Goal: Information Seeking & Learning: Learn about a topic

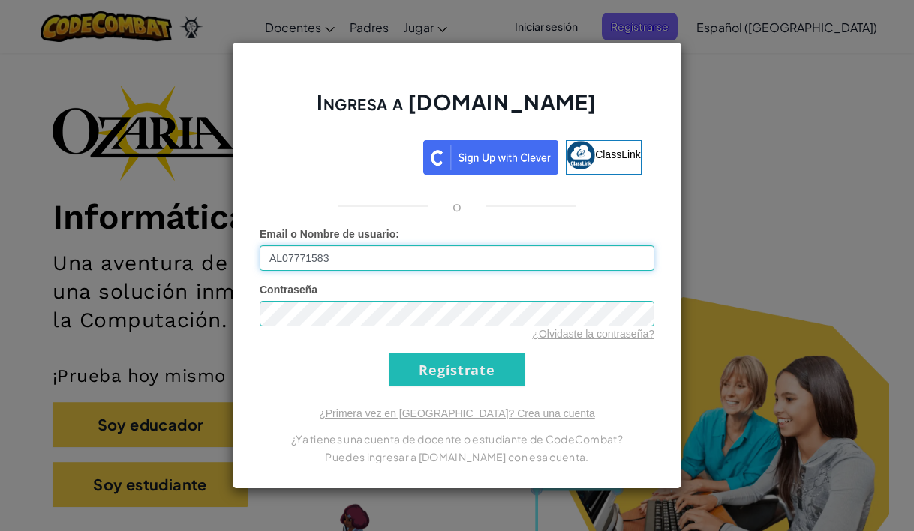
click at [395, 255] on input "AL07771583" at bounding box center [457, 258] width 395 height 26
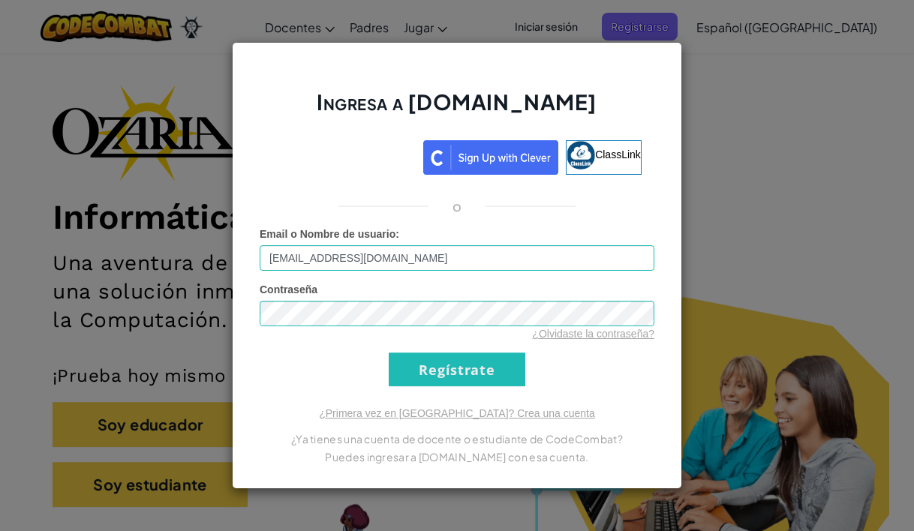
click at [462, 369] on input "Regístrate" at bounding box center [457, 370] width 137 height 34
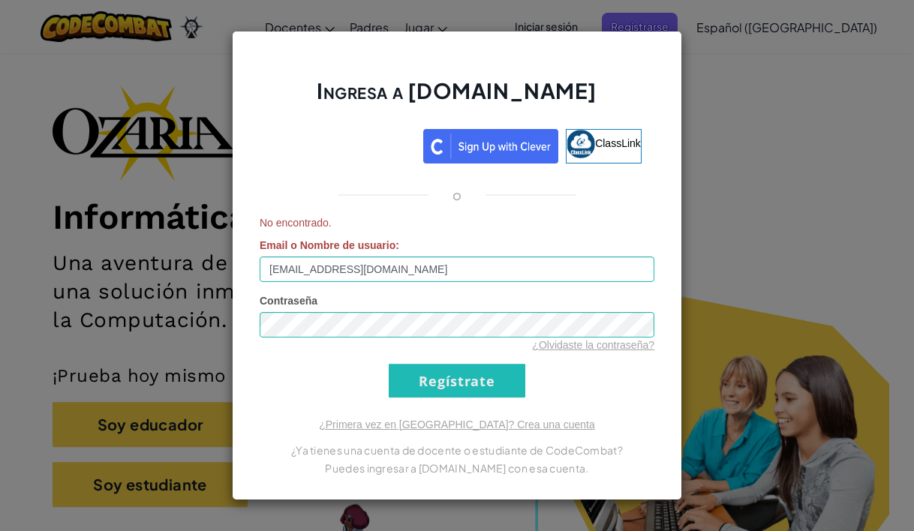
click at [464, 382] on input "Regístrate" at bounding box center [457, 381] width 137 height 34
click at [462, 380] on input "Regístrate" at bounding box center [457, 381] width 137 height 34
click at [472, 383] on input "Regístrate" at bounding box center [457, 381] width 137 height 34
click at [467, 378] on input "Regístrate" at bounding box center [457, 381] width 137 height 34
click at [295, 263] on input "[EMAIL_ADDRESS][DOMAIN_NAME]" at bounding box center [457, 270] width 395 height 26
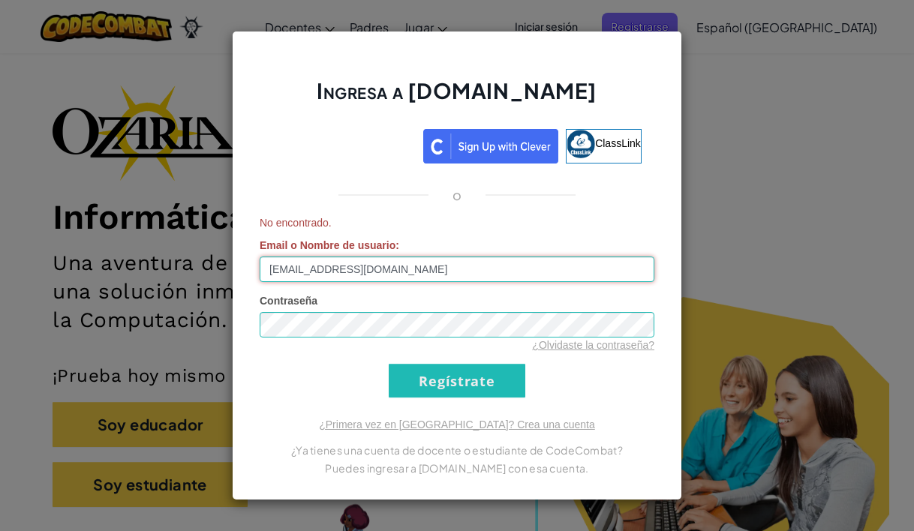
click at [293, 269] on input "[EMAIL_ADDRESS][DOMAIN_NAME]" at bounding box center [457, 270] width 395 height 26
type input "[EMAIL_ADDRESS][DOMAIN_NAME]"
click at [444, 379] on input "Regístrate" at bounding box center [457, 381] width 137 height 34
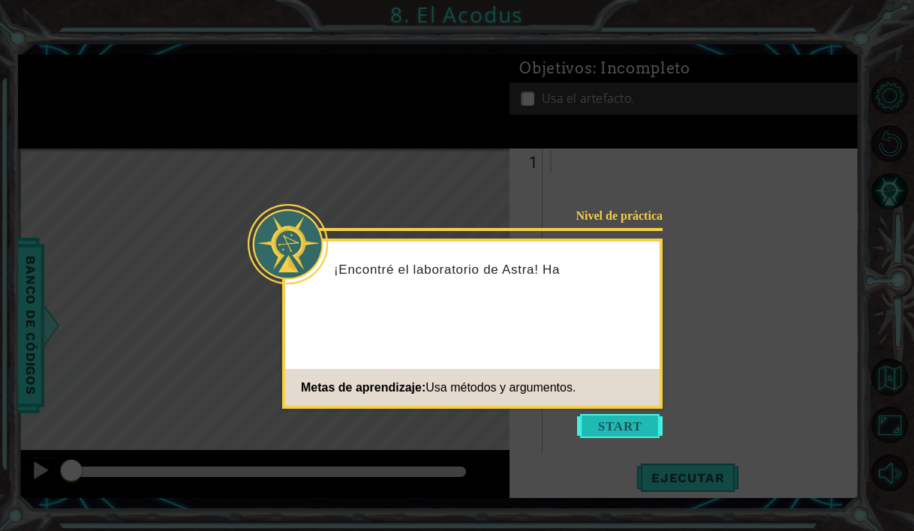
click at [602, 417] on button "Start" at bounding box center [620, 426] width 86 height 24
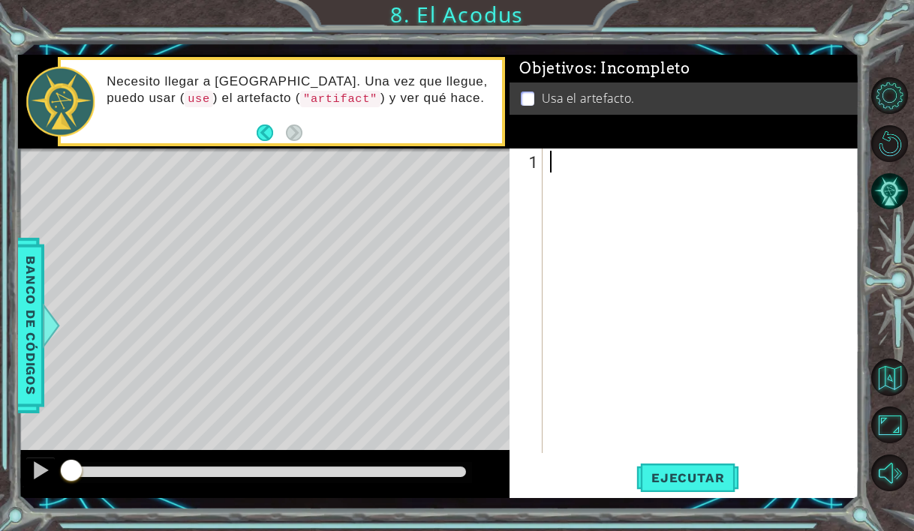
type textarea "m"
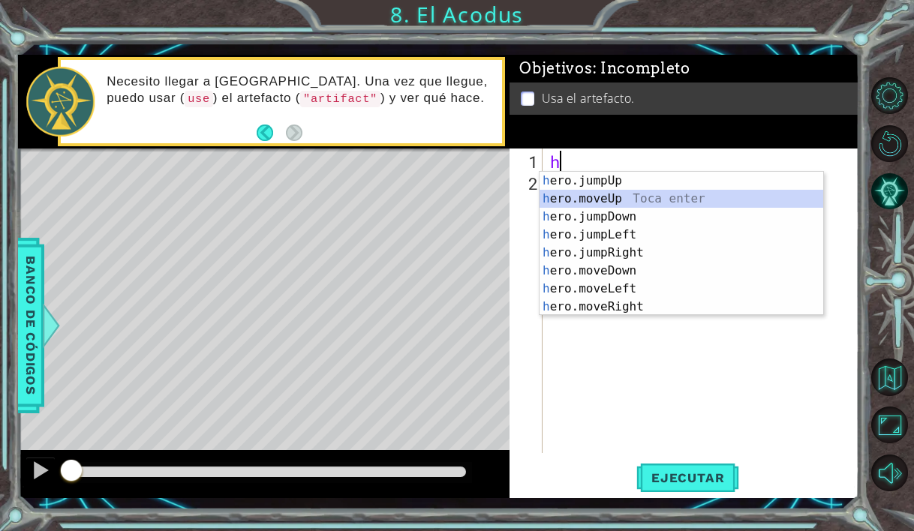
click at [629, 198] on div "h ero.jumpUp Toca enter h ero.moveUp Toca enter h ero.jumpDown Toca enter h ero…" at bounding box center [682, 262] width 284 height 180
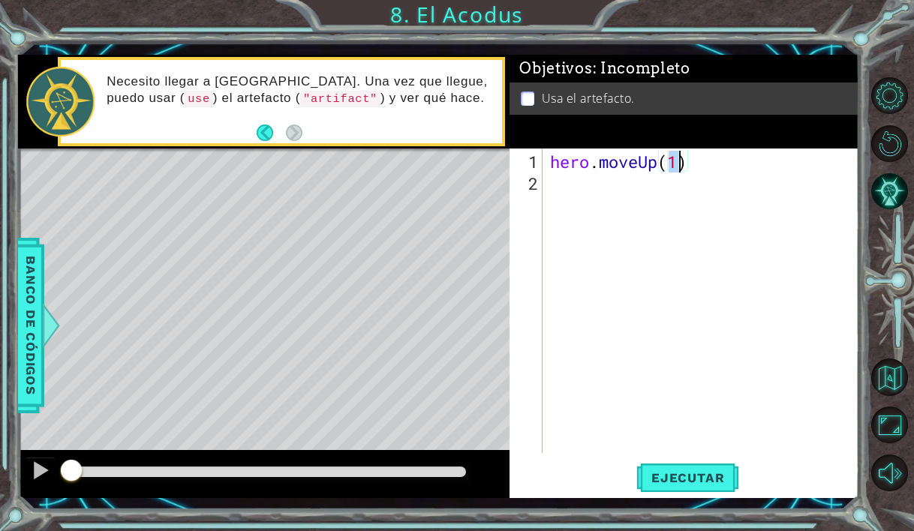
type textarea "hero.moveUp(2)"
click at [560, 186] on div "hero . moveUp ( 2 )" at bounding box center [705, 325] width 316 height 348
type textarea "h"
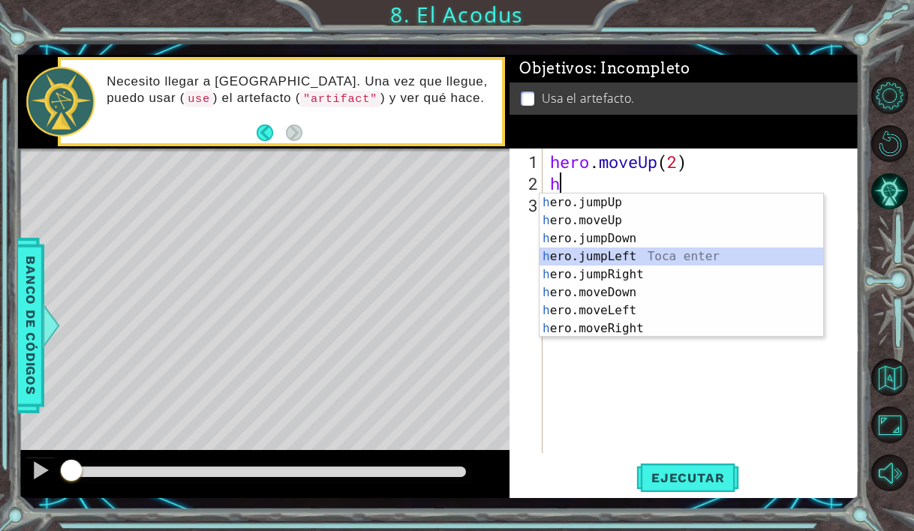
click at [630, 258] on div "h ero.jumpUp Toca enter h ero.moveUp Toca enter h ero.jumpDown Toca enter h ero…" at bounding box center [682, 284] width 284 height 180
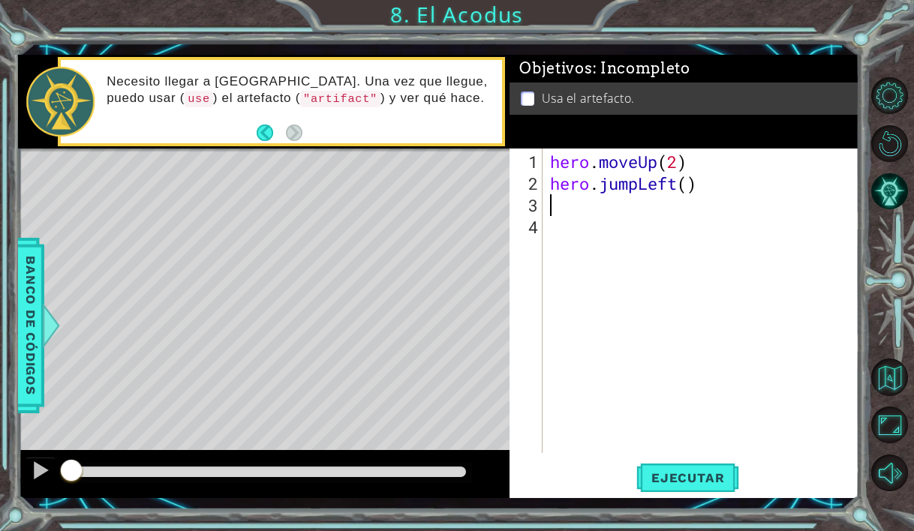
click at [579, 215] on div "hero . moveUp ( 2 ) hero . jumpLeft ( )" at bounding box center [705, 325] width 316 height 348
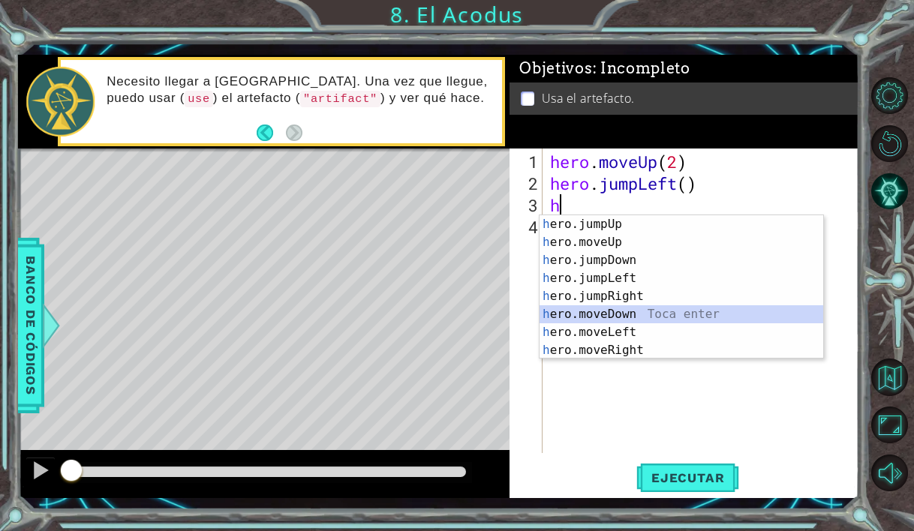
click at [646, 311] on div "h ero.jumpUp Toca enter h ero.moveUp Toca enter h ero.jumpDown Toca enter h ero…" at bounding box center [682, 305] width 284 height 180
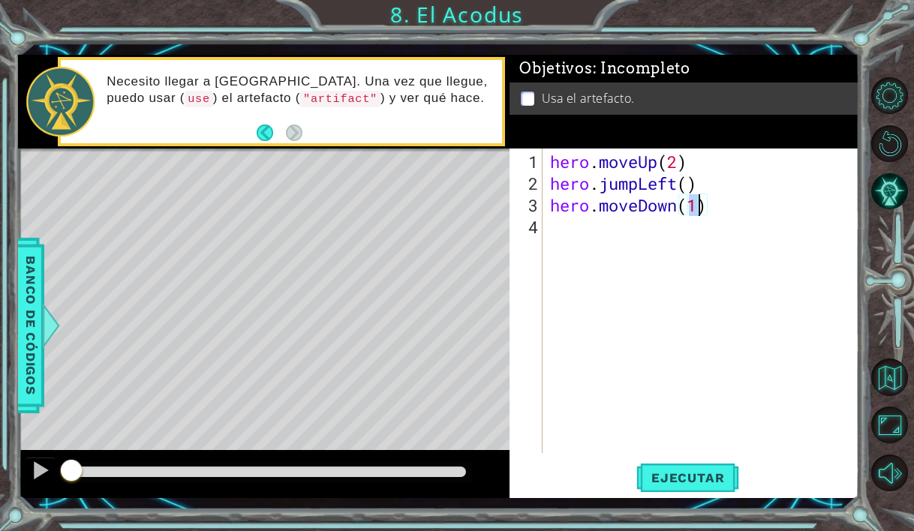
type textarea "hero.moveDown(2)"
click at [556, 228] on div "hero . moveUp ( 2 ) hero . jumpLeft ( ) hero . moveDown ( 2 )" at bounding box center [705, 325] width 316 height 348
type textarea "h"
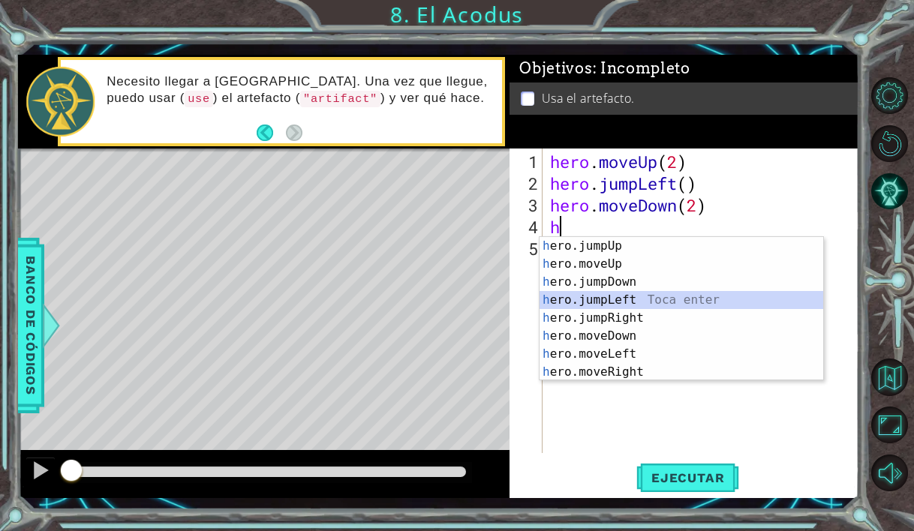
click at [622, 293] on div "h ero.jumpUp Toca enter h ero.moveUp Toca enter h ero.jumpDown Toca enter h ero…" at bounding box center [682, 327] width 284 height 180
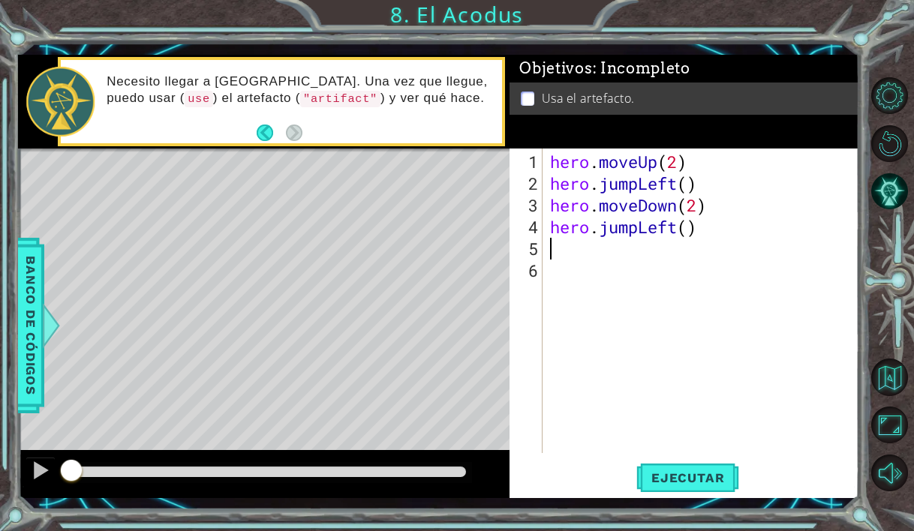
click at [710, 239] on div "hero . moveUp ( 2 ) hero . jumpLeft ( ) hero . moveDown ( 2 ) hero . jumpLeft (…" at bounding box center [705, 325] width 316 height 348
click at [691, 233] on div "hero . moveUp ( 2 ) hero . jumpLeft ( ) hero . moveDown ( 2 ) hero . jumpLeft (…" at bounding box center [705, 325] width 316 height 348
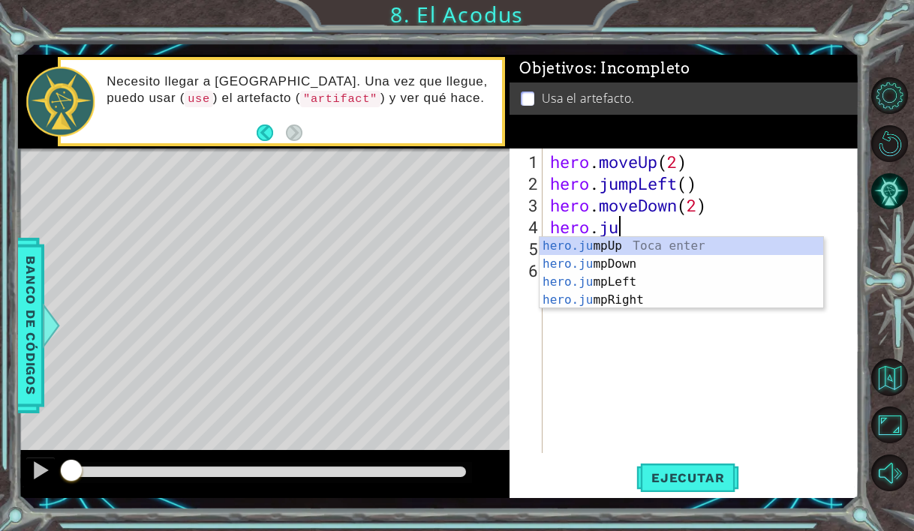
type textarea "hero.j"
click at [660, 287] on div "hero.j umpUp Toca enter hero.j umpDown Toca enter hero.j umpLeft Toca enter her…" at bounding box center [682, 291] width 284 height 108
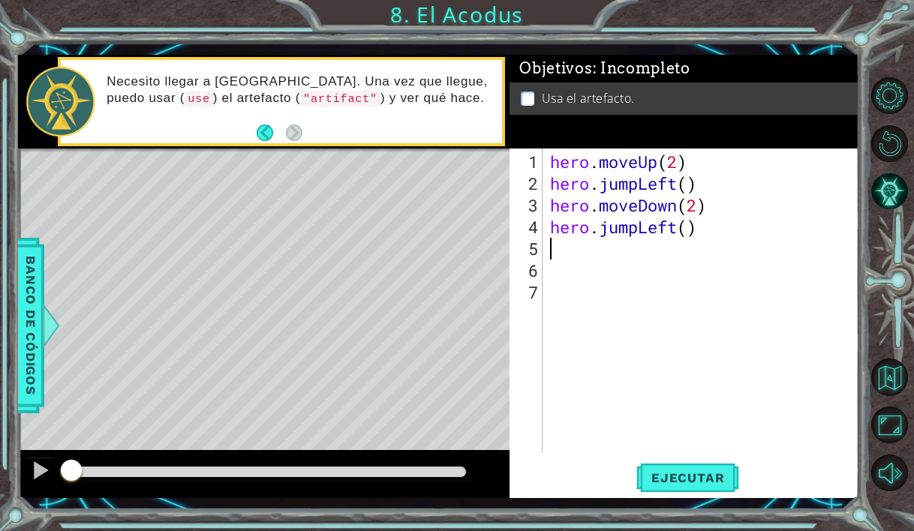
click at [691, 238] on div "hero . moveUp ( 2 ) hero . jumpLeft ( ) hero . moveDown ( 2 ) hero . jumpLeft (…" at bounding box center [705, 325] width 316 height 348
click at [686, 227] on div "hero . moveUp ( 2 ) hero . jumpLeft ( ) hero . moveDown ( 2 ) hero . jumpLeft (…" at bounding box center [705, 325] width 316 height 348
type textarea "hero.jumpLeft()"
click at [691, 472] on span "Ejecutar" at bounding box center [687, 478] width 103 height 15
